Goal: Information Seeking & Learning: Learn about a topic

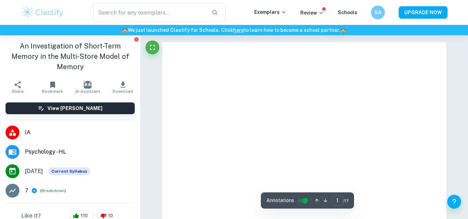
type input "5"
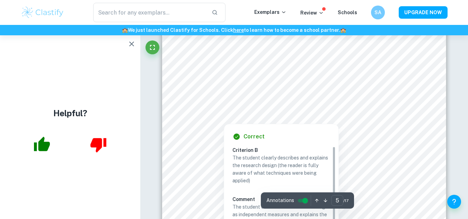
drag, startPoint x: 299, startPoint y: 23, endPoint x: 379, endPoint y: 13, distance: 80.4
click at [274, 96] on div at bounding box center [304, 95] width 217 height 19
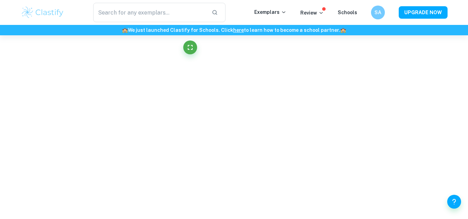
scroll to position [1675, 0]
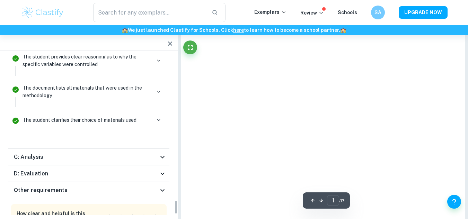
type input "5"
